Goal: Share content

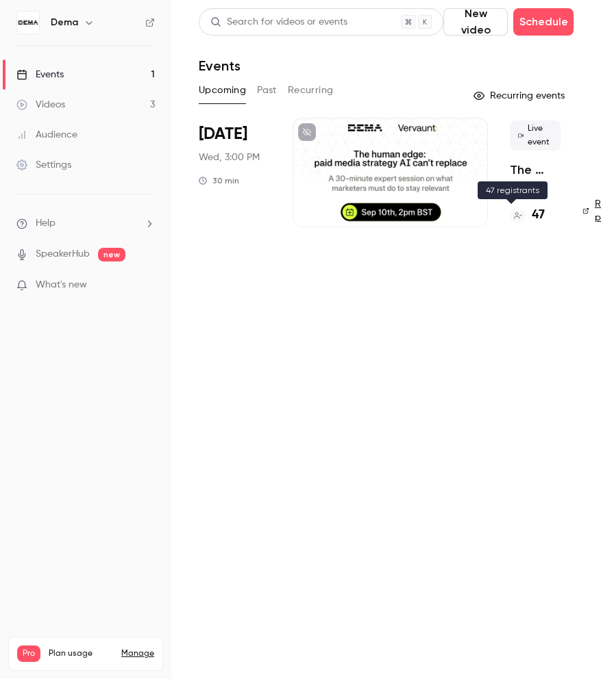
scroll to position [0, 109]
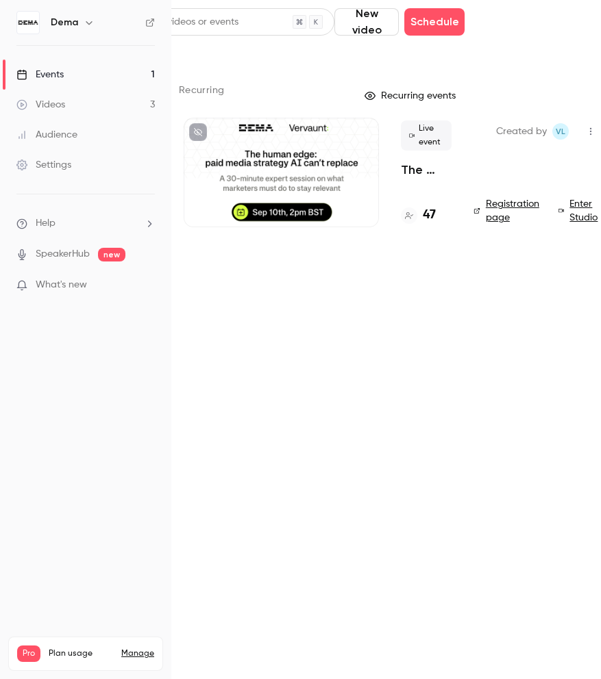
click at [590, 131] on icon "button" at bounding box center [590, 132] width 11 height 10
click at [512, 170] on div "Share" at bounding box center [526, 167] width 104 height 14
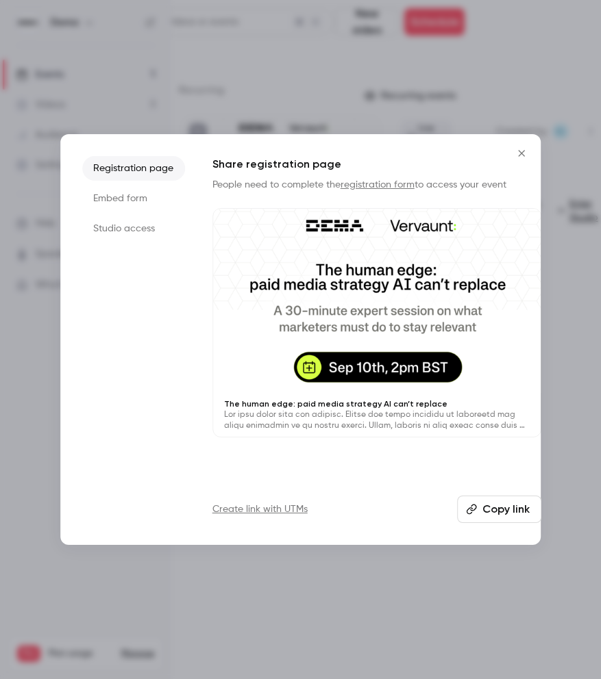
click at [507, 515] on button "Copy link" at bounding box center [499, 509] width 84 height 27
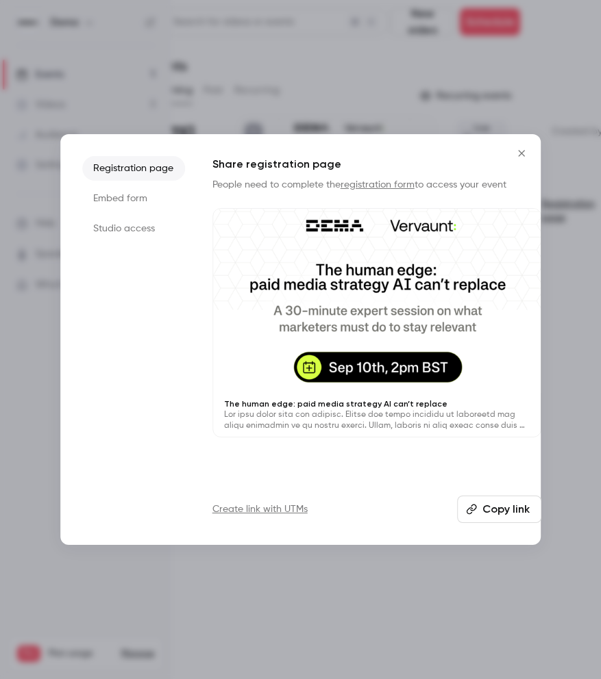
scroll to position [0, 53]
